Goal: Information Seeking & Learning: Learn about a topic

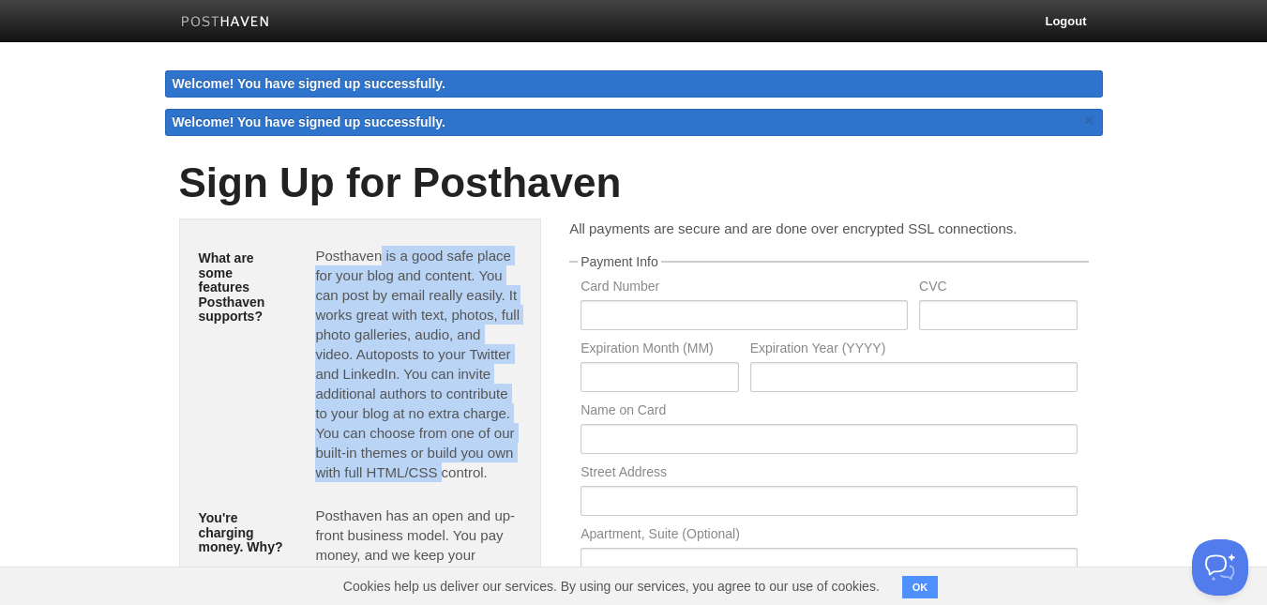
drag, startPoint x: 378, startPoint y: 251, endPoint x: 437, endPoint y: 470, distance: 226.4
click at [437, 470] on p "Posthaven is a good safe place for your blog and content. You can post by email…" at bounding box center [418, 364] width 206 height 236
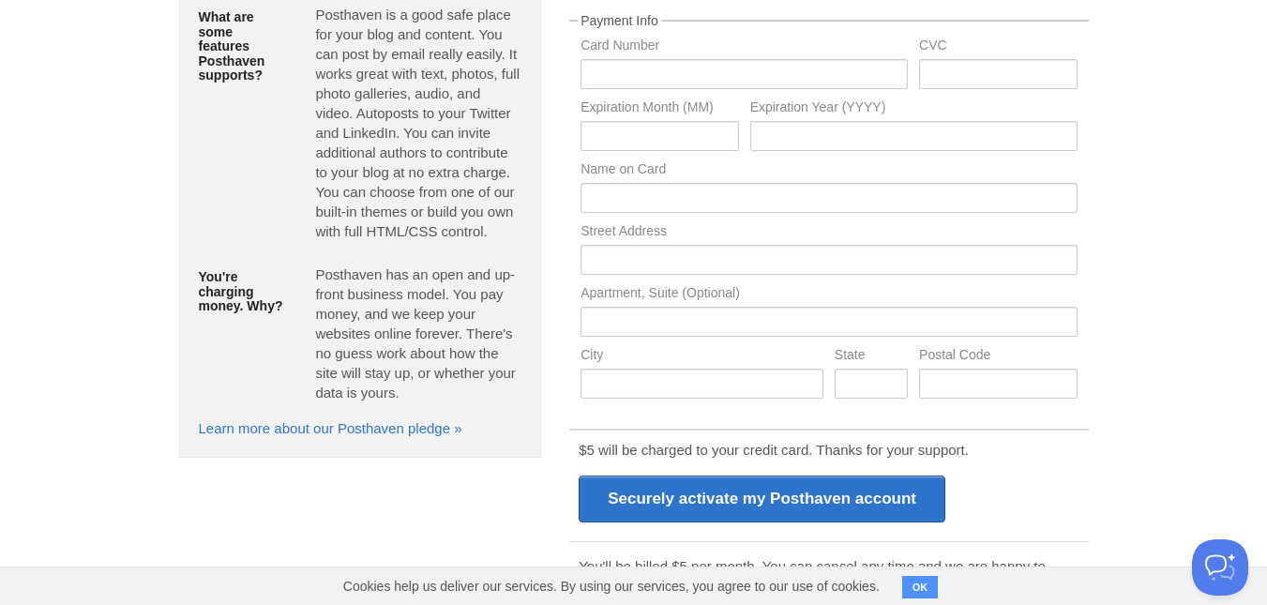
scroll to position [202, 0]
drag, startPoint x: 330, startPoint y: 272, endPoint x: 398, endPoint y: 389, distance: 135.3
click at [398, 389] on p "Posthaven has an open and up-front business model. You pay money, and we keep y…" at bounding box center [418, 334] width 206 height 138
click at [435, 292] on p "Posthaven has an open and up-front business model. You pay money, and we keep y…" at bounding box center [418, 334] width 206 height 138
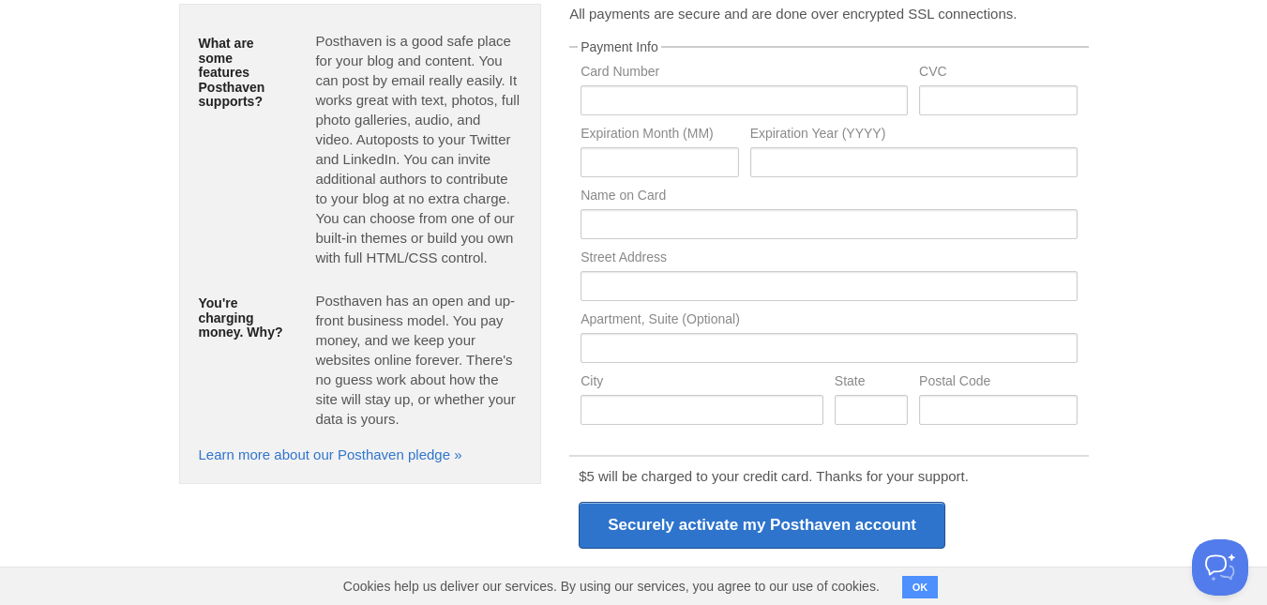
scroll to position [180, 0]
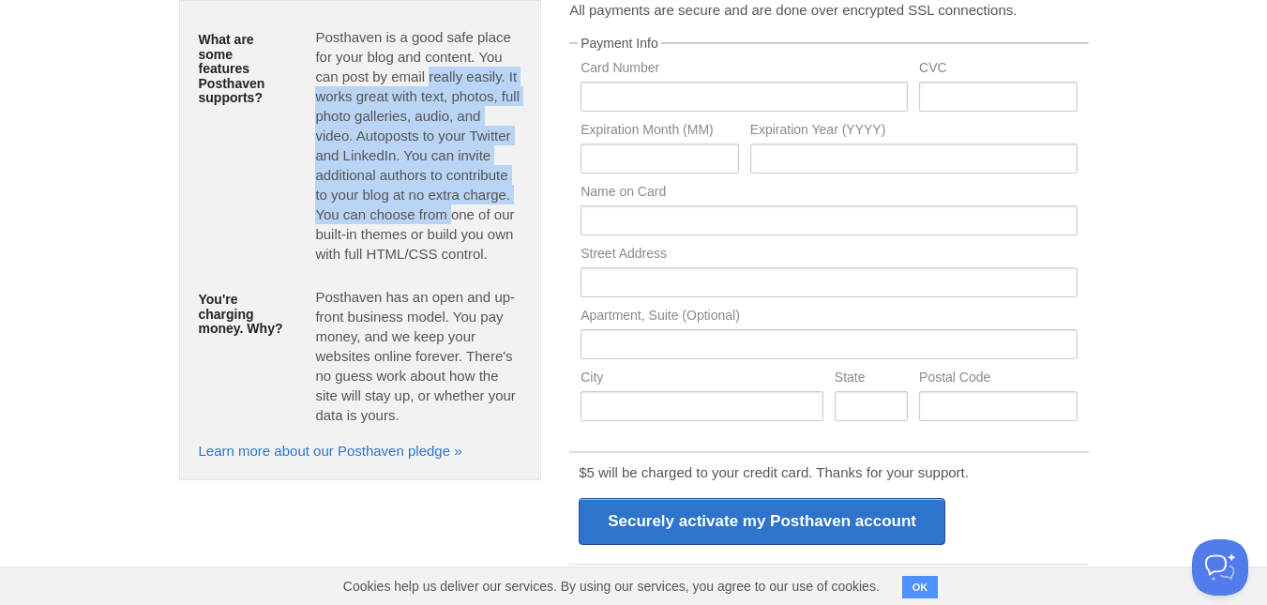
drag, startPoint x: 425, startPoint y: 72, endPoint x: 444, endPoint y: 222, distance: 151.3
click at [444, 222] on p "Posthaven is a good safe place for your blog and content. You can post by email…" at bounding box center [418, 145] width 206 height 236
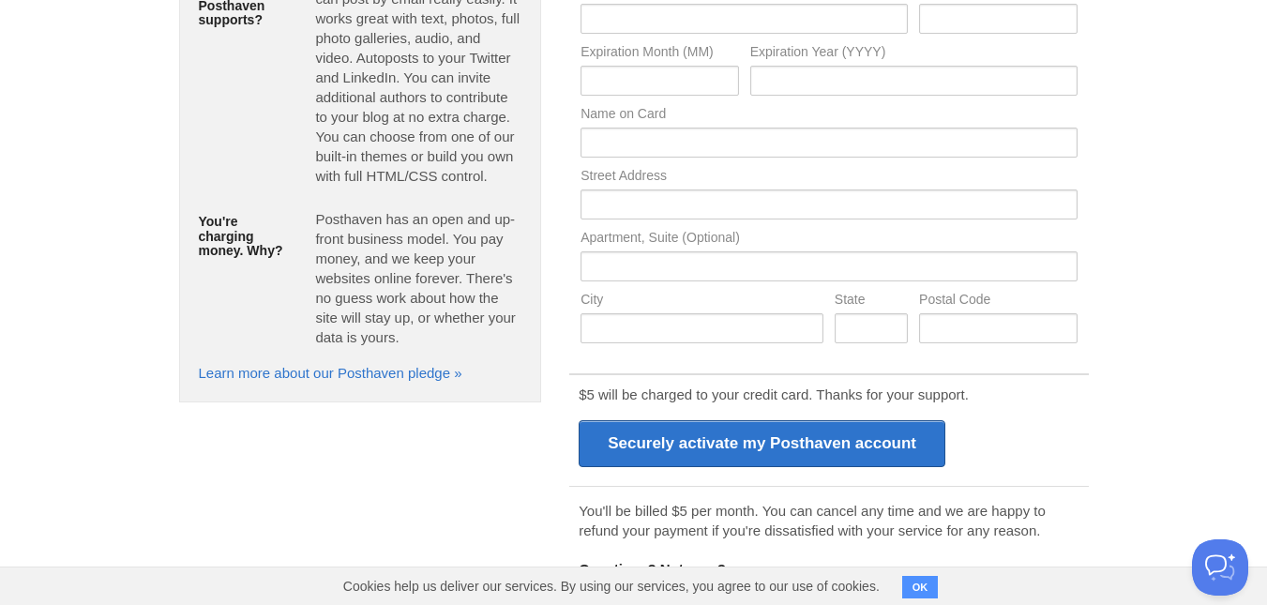
scroll to position [325, 0]
